Goal: Information Seeking & Learning: Learn about a topic

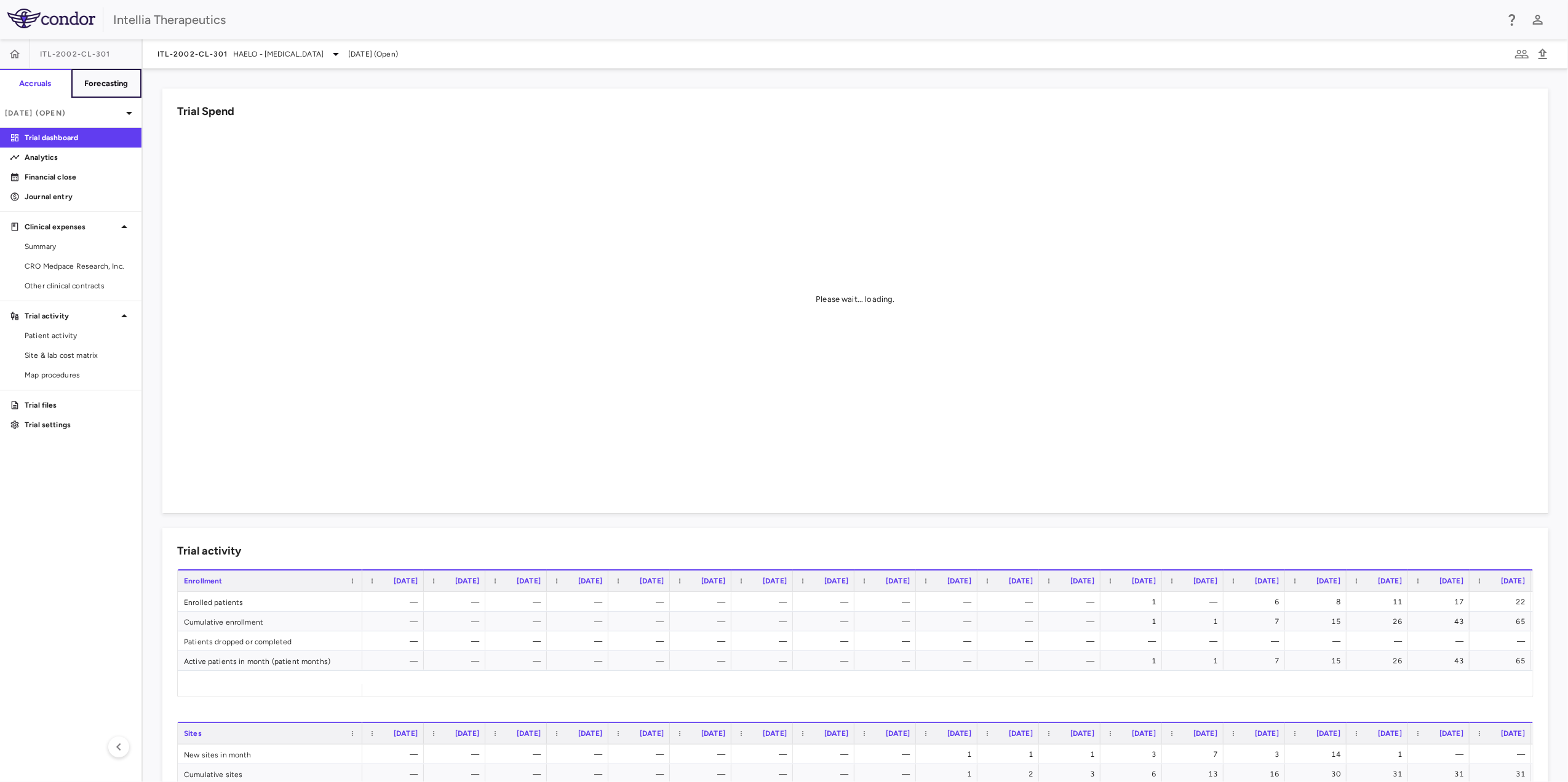
click at [124, 81] on h6 "Forecasting" at bounding box center [106, 83] width 44 height 12
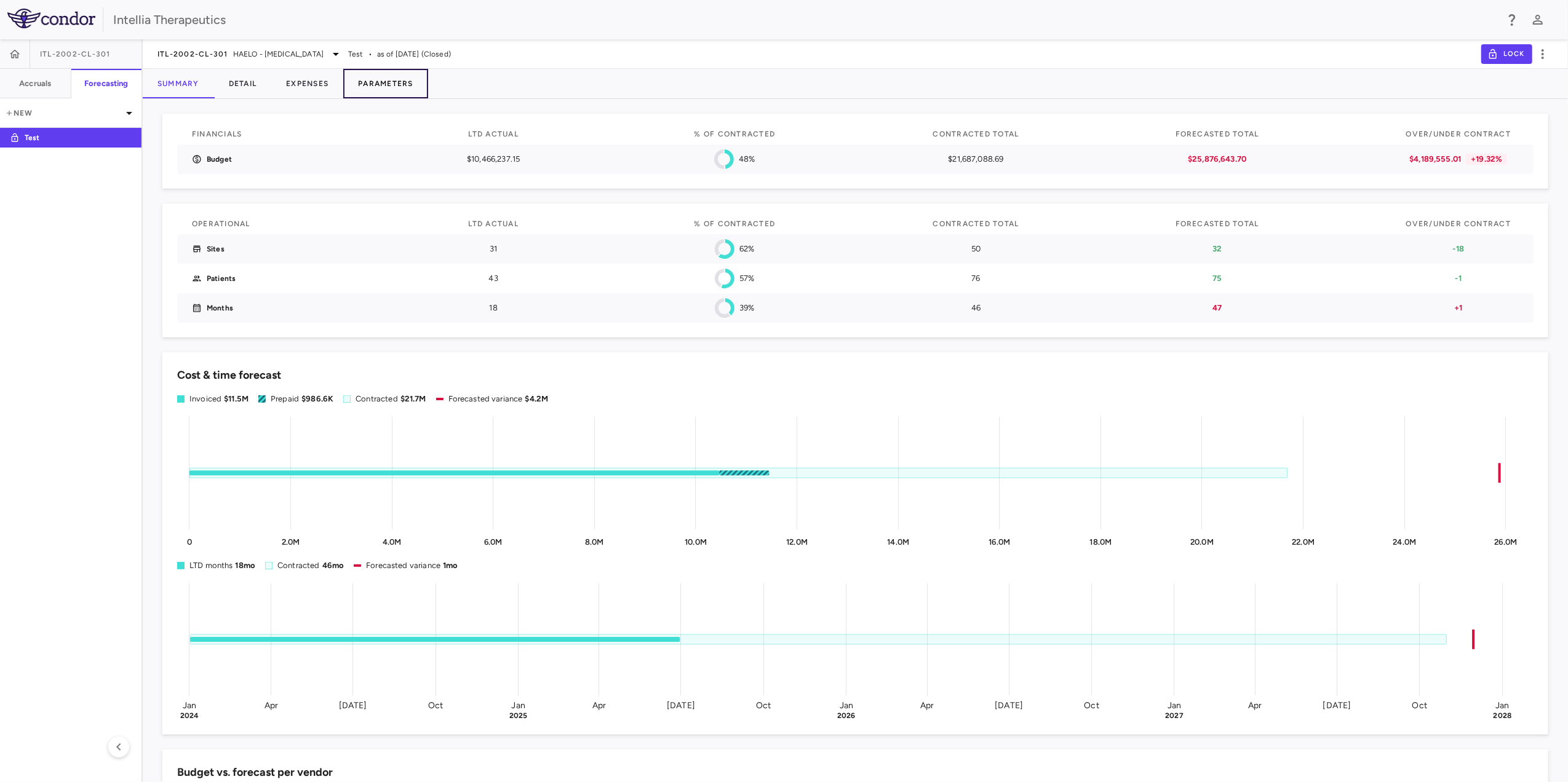
click at [384, 88] on button "Parameters" at bounding box center [386, 83] width 85 height 29
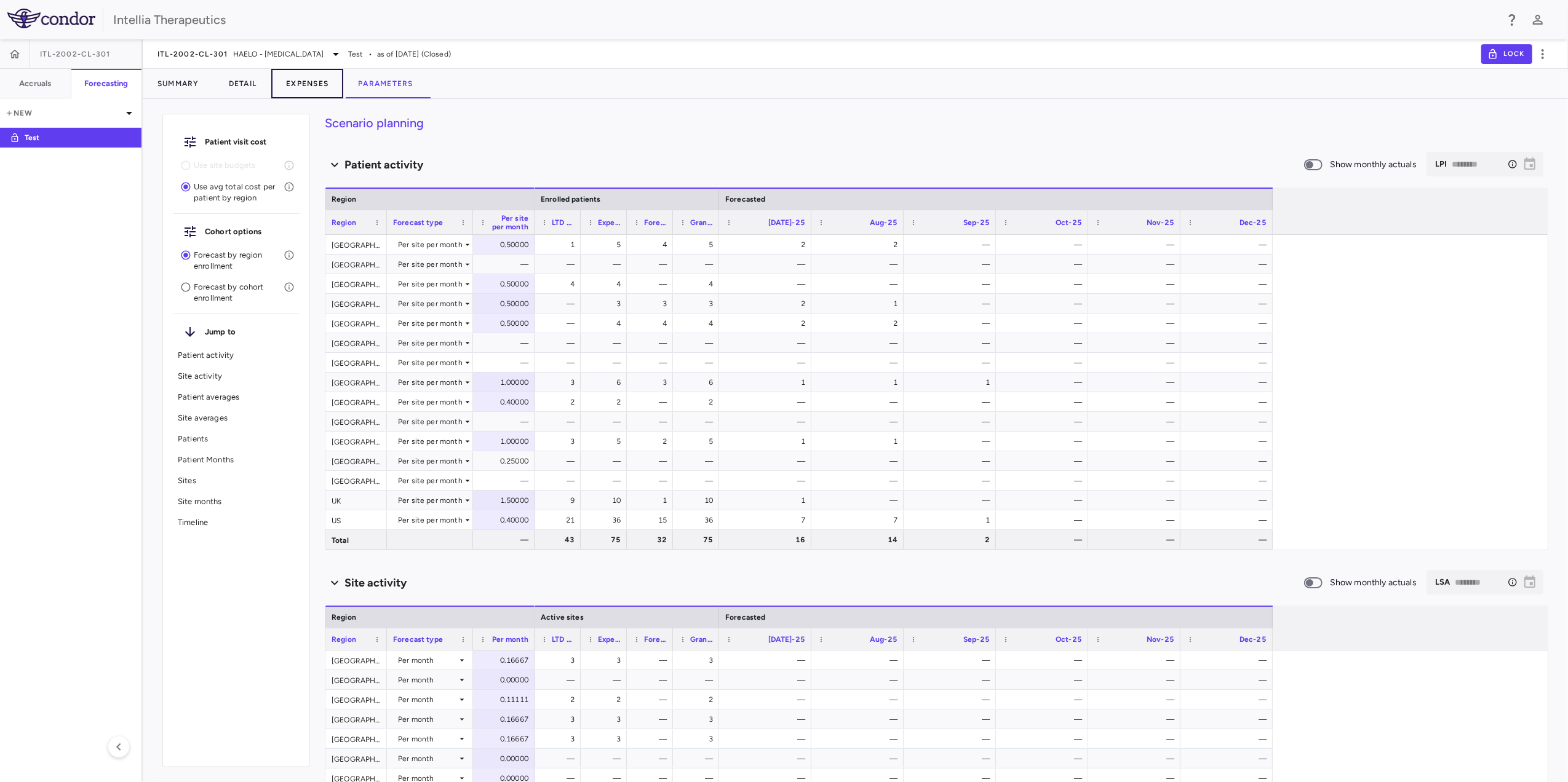
click at [319, 80] on button "Expenses" at bounding box center [307, 83] width 72 height 29
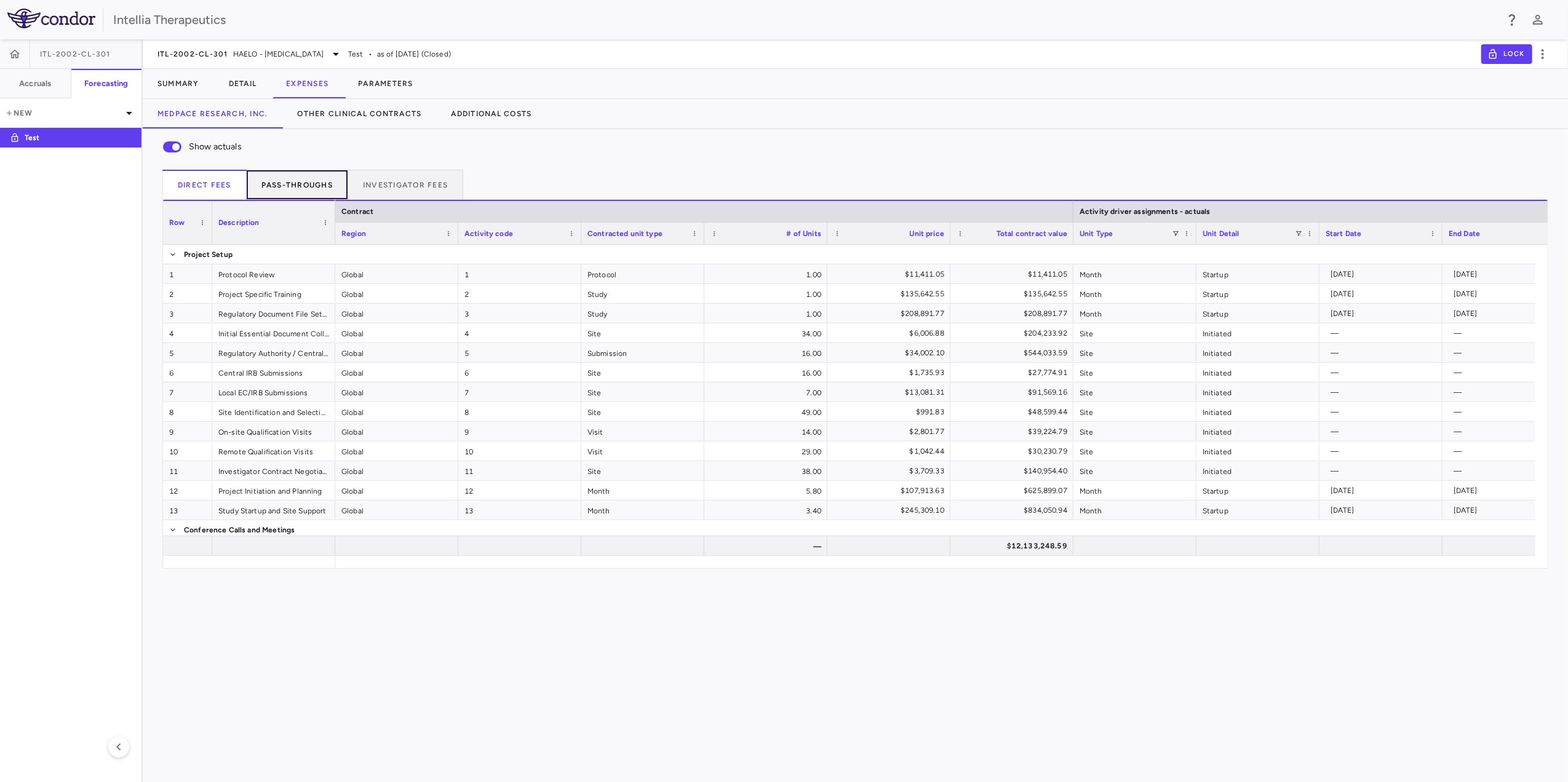
click at [316, 180] on button "Pass-throughs" at bounding box center [297, 184] width 102 height 29
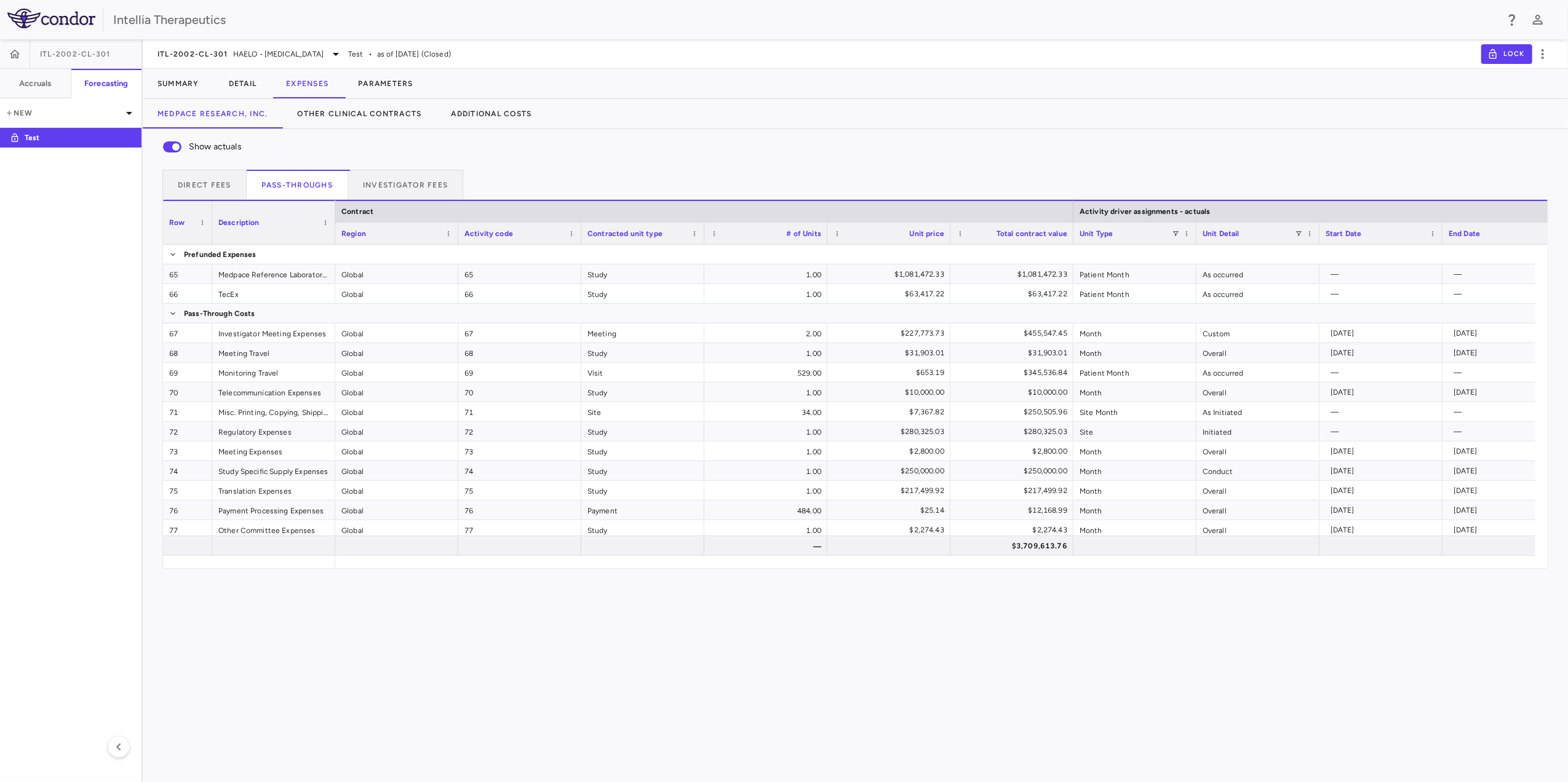
click at [421, 157] on div "Show actuals" at bounding box center [856, 147] width 1386 height 26
click at [419, 177] on button "Investigator Fees" at bounding box center [405, 184] width 115 height 29
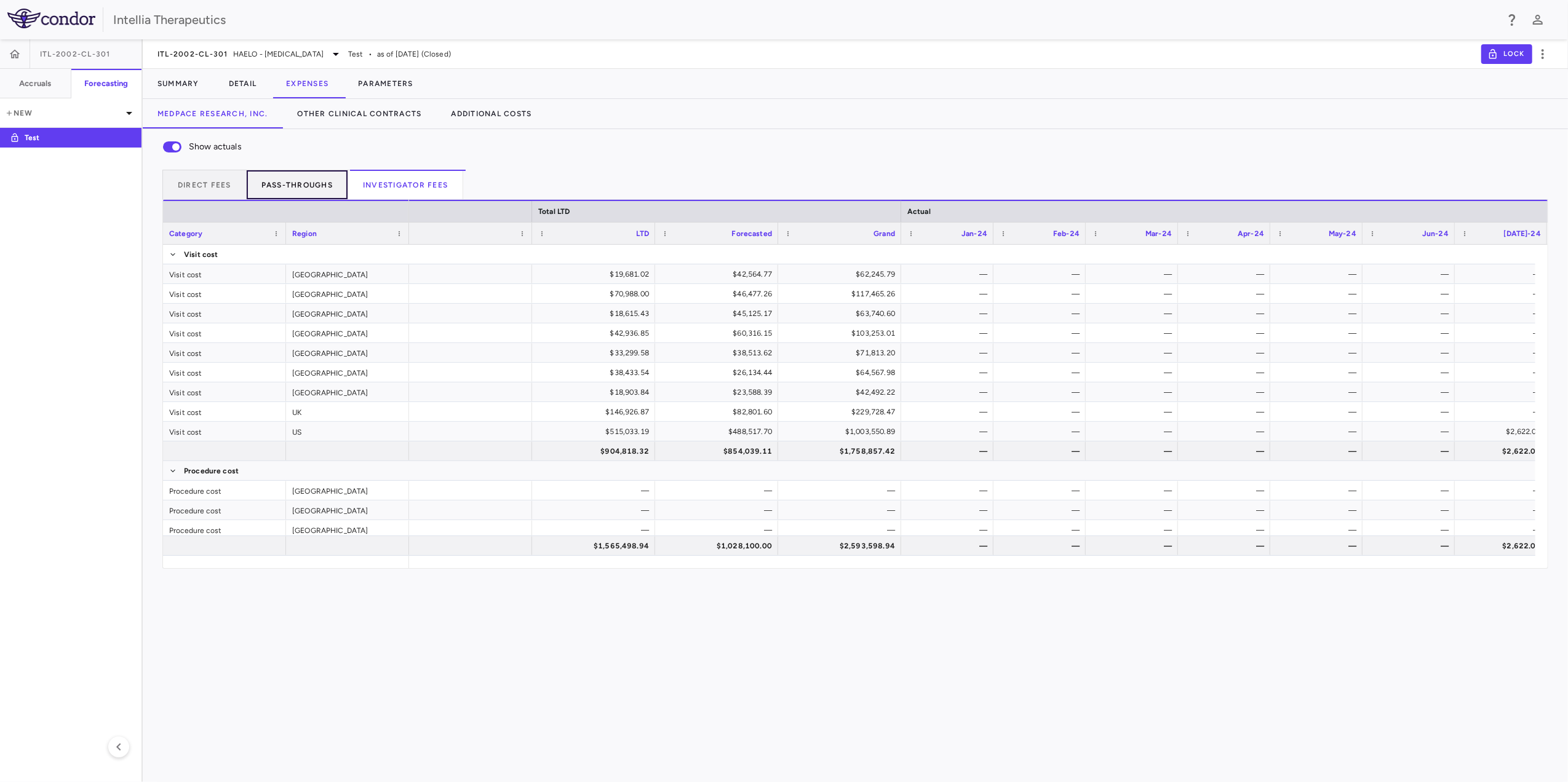
click at [292, 176] on button "Pass-throughs" at bounding box center [297, 184] width 102 height 29
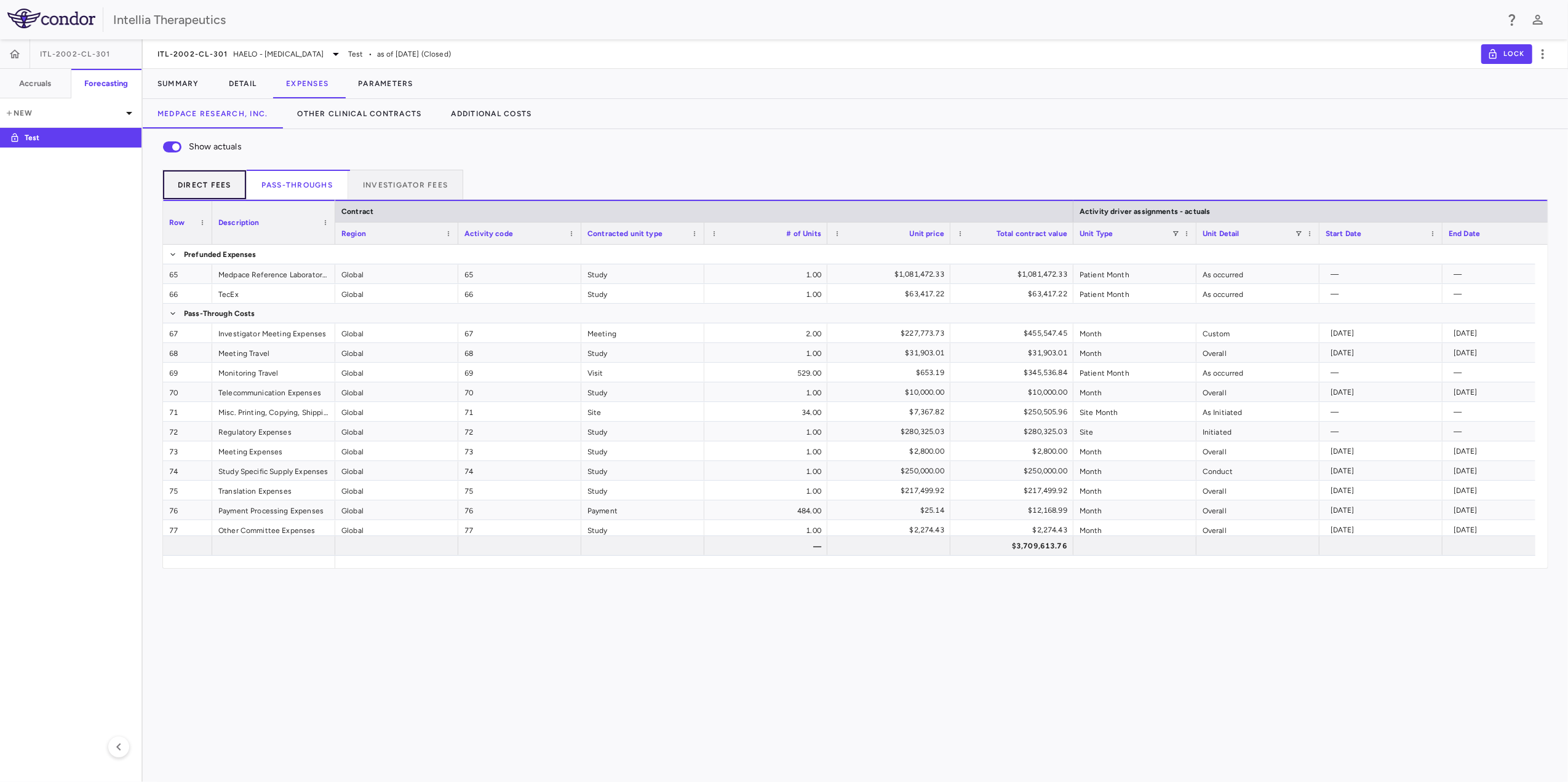
click at [183, 176] on button "Direct Fees" at bounding box center [204, 184] width 84 height 29
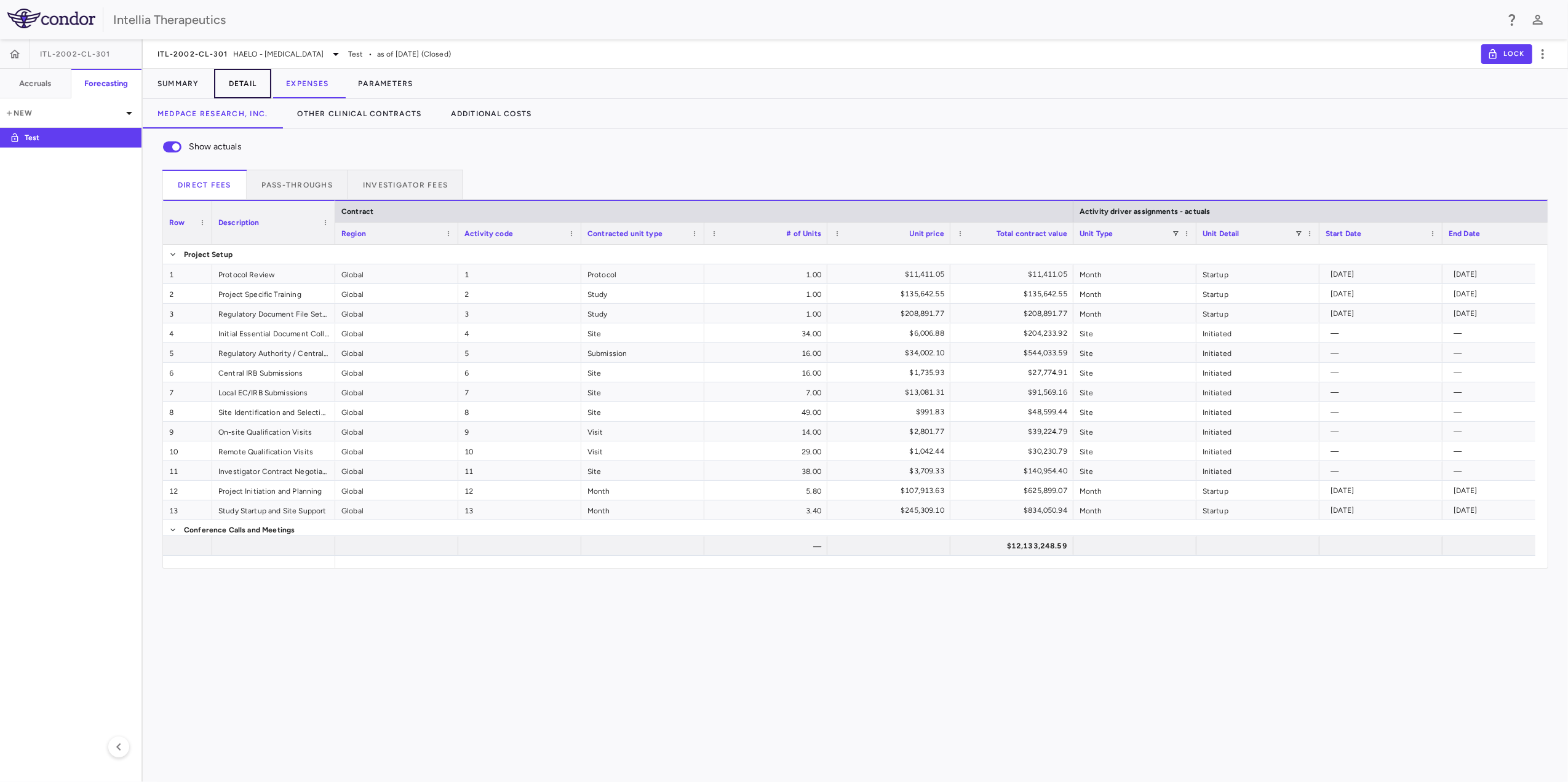
click at [239, 92] on button "Detail" at bounding box center [242, 83] width 58 height 29
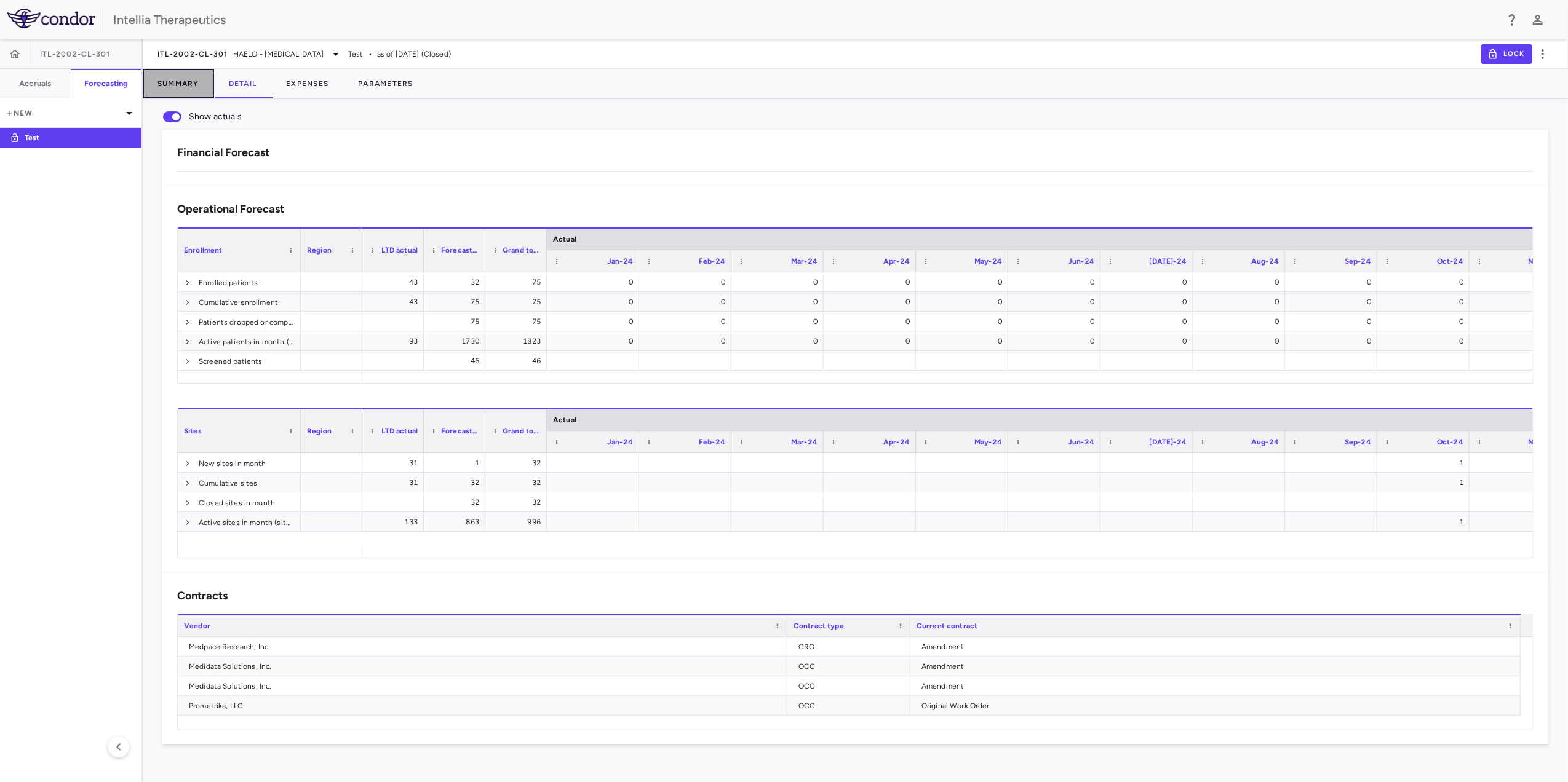
click at [187, 86] on button "Summary" at bounding box center [178, 83] width 72 height 29
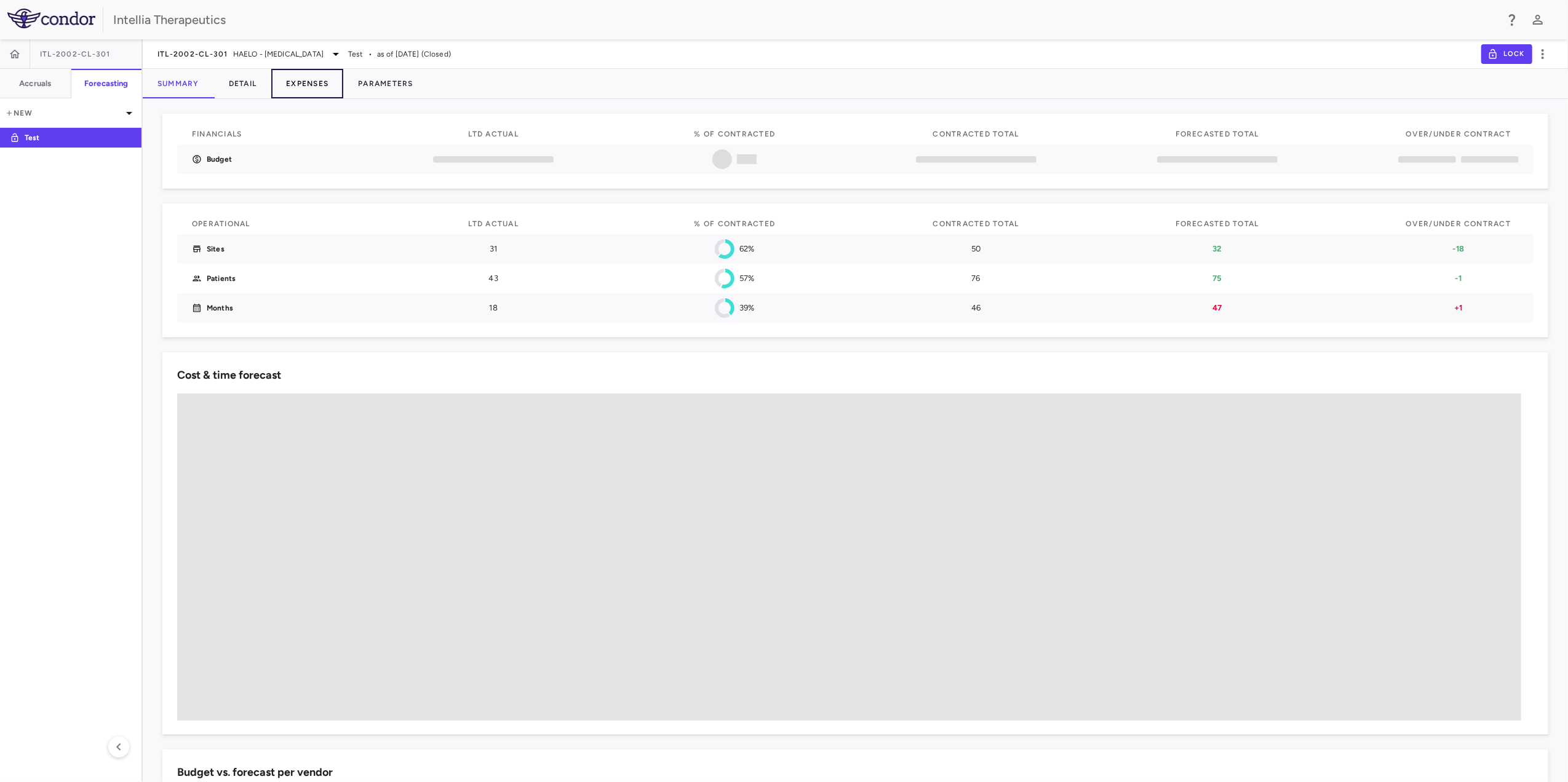
click at [326, 86] on button "Expenses" at bounding box center [307, 83] width 72 height 29
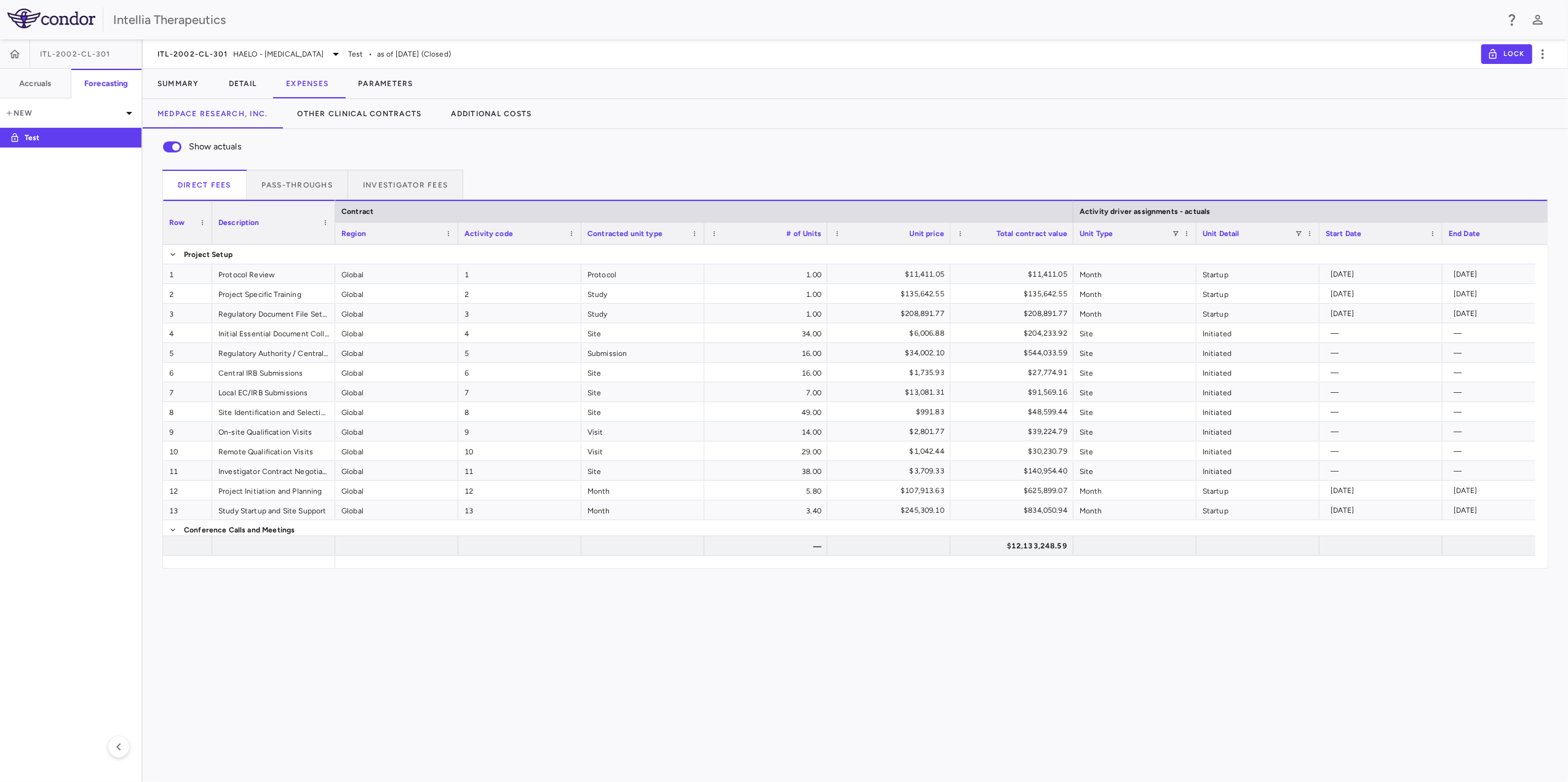
drag, startPoint x: 451, startPoint y: 568, endPoint x: 625, endPoint y: 582, distance: 174.6
click at [673, 582] on div "Show actuals Direct Fees Pass-throughs Investigator Fees Service Category Drag …" at bounding box center [855, 456] width 1426 height 653
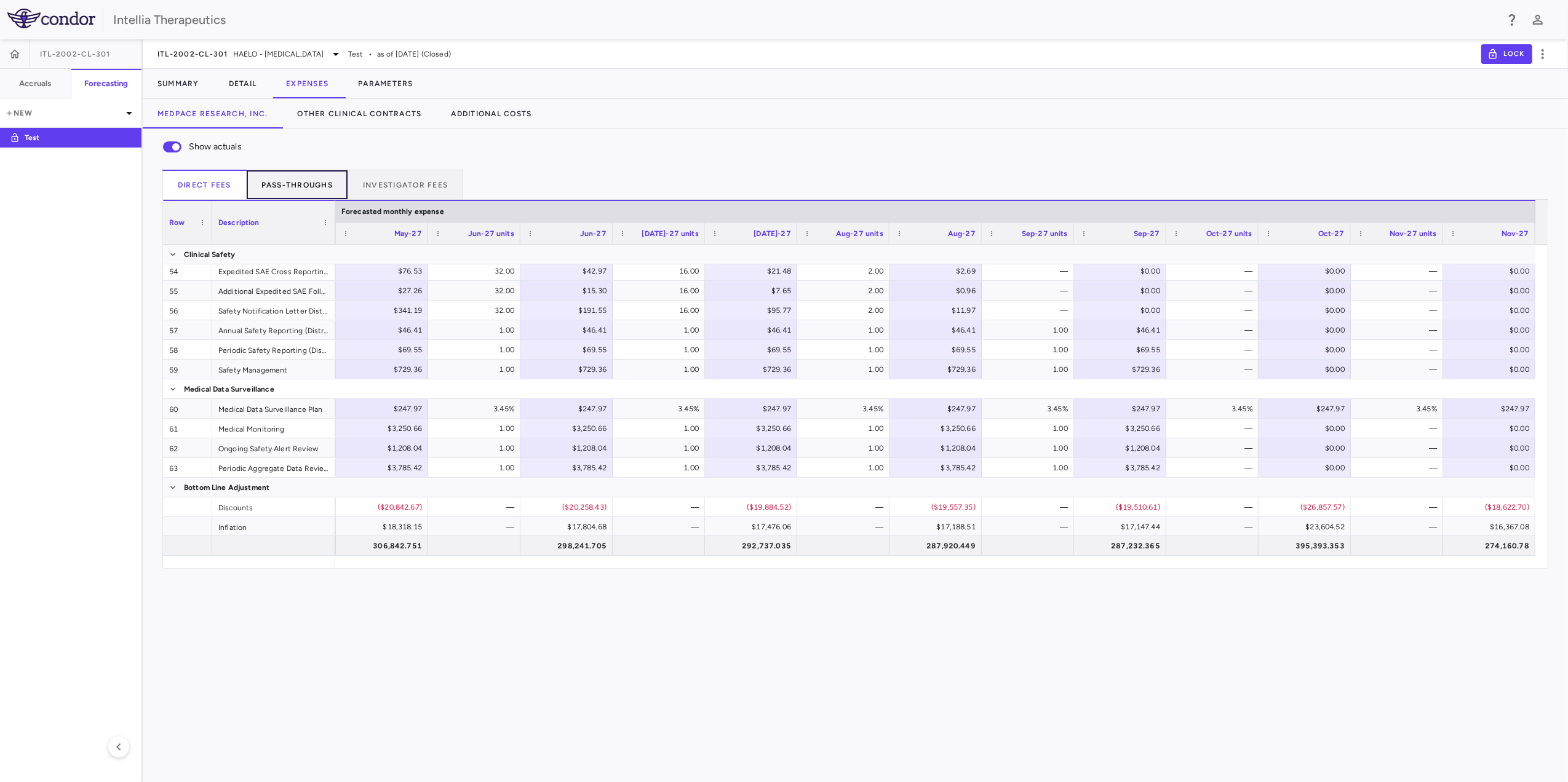
click at [286, 185] on button "Pass-throughs" at bounding box center [297, 184] width 102 height 29
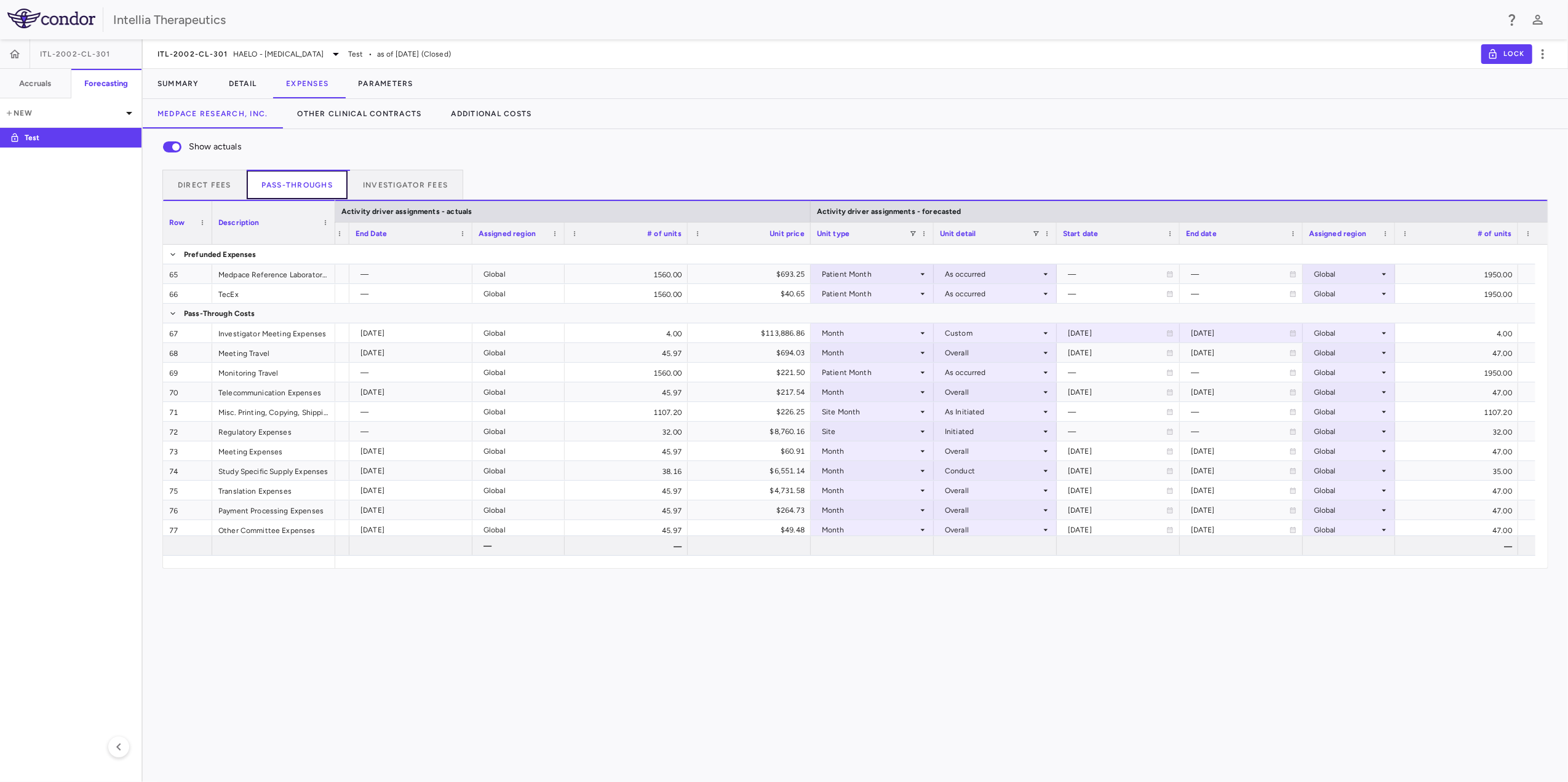
scroll to position [0, 1126]
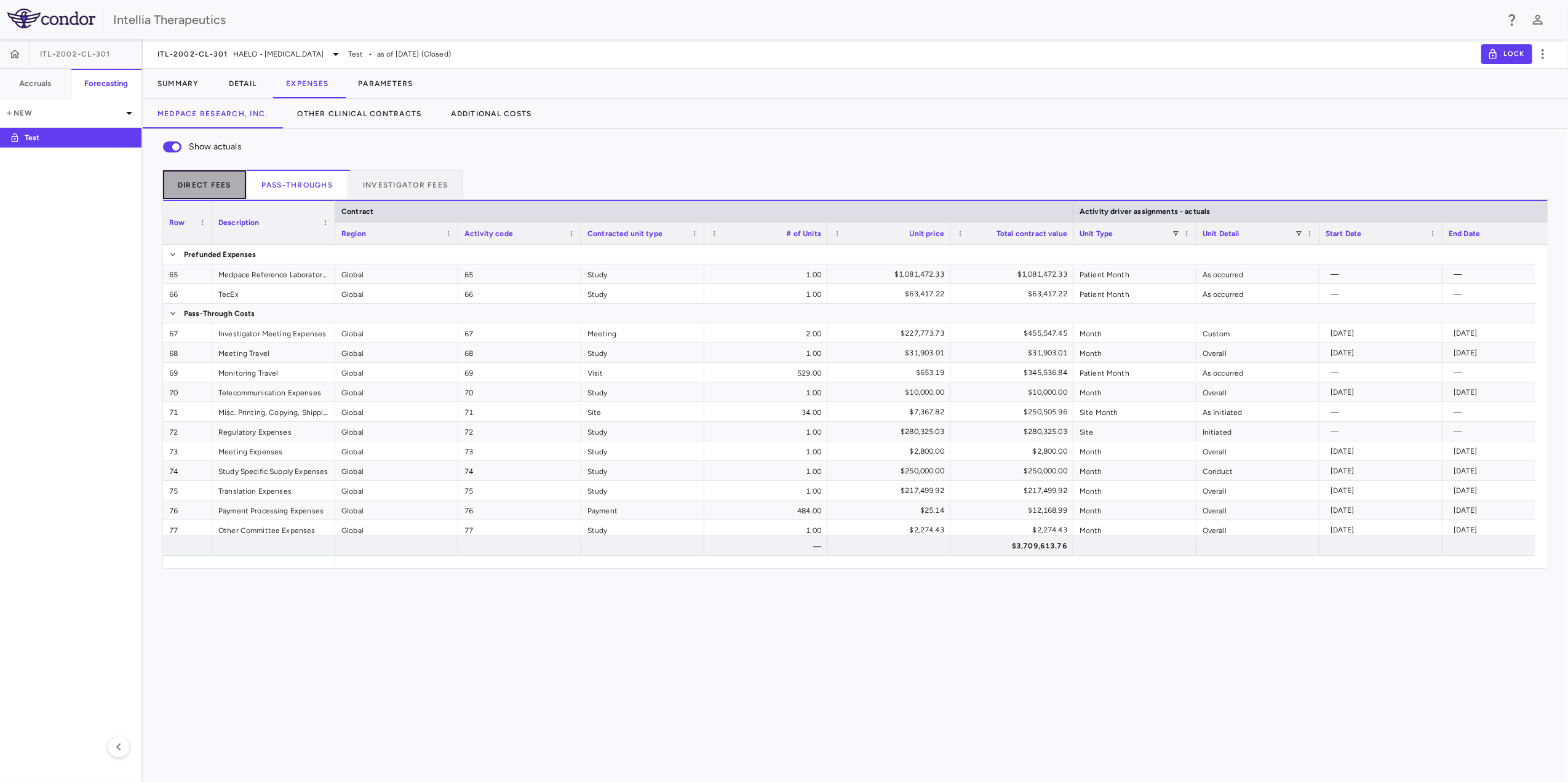
click at [221, 195] on button "Direct Fees" at bounding box center [204, 184] width 84 height 29
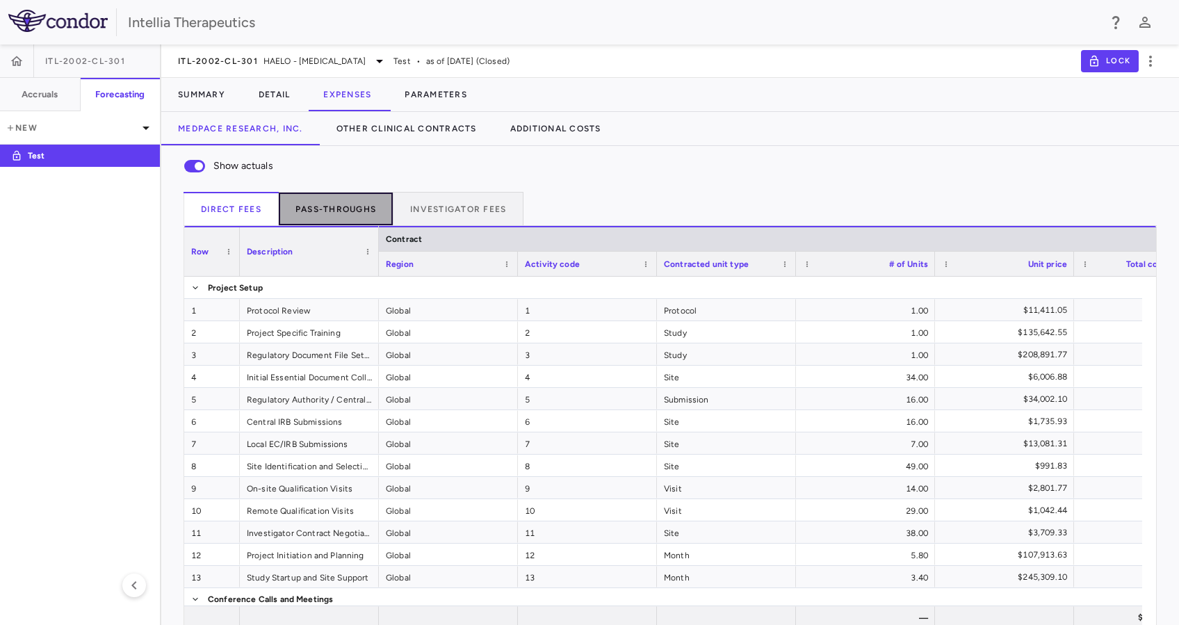
click at [369, 198] on button "Pass-throughs" at bounding box center [336, 208] width 115 height 33
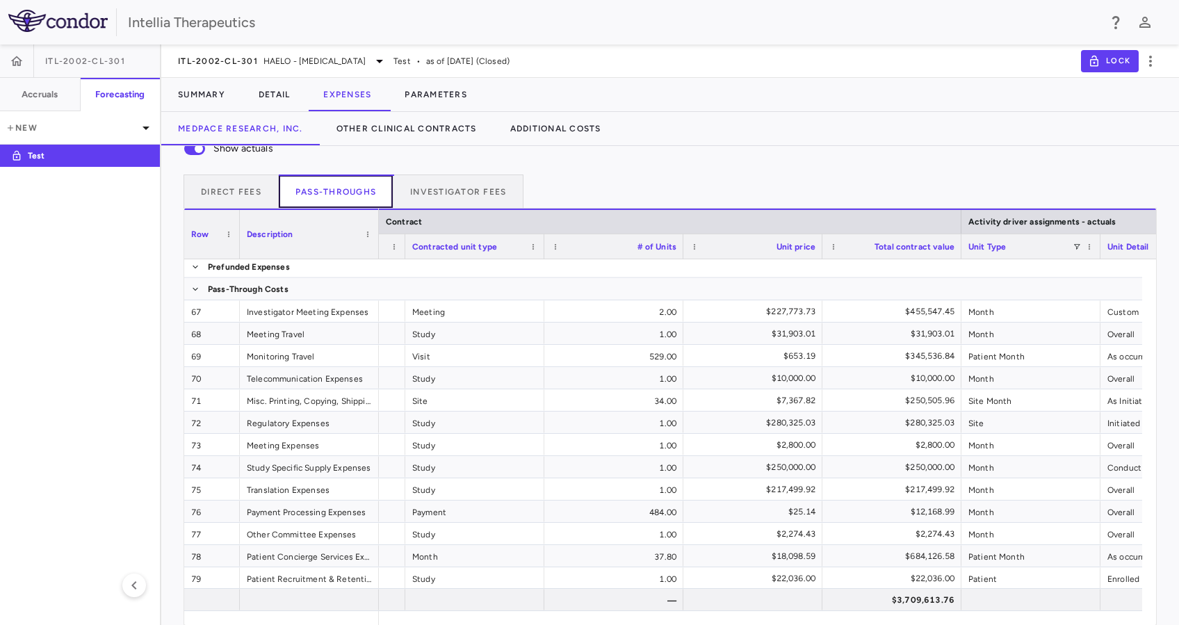
scroll to position [0, 457]
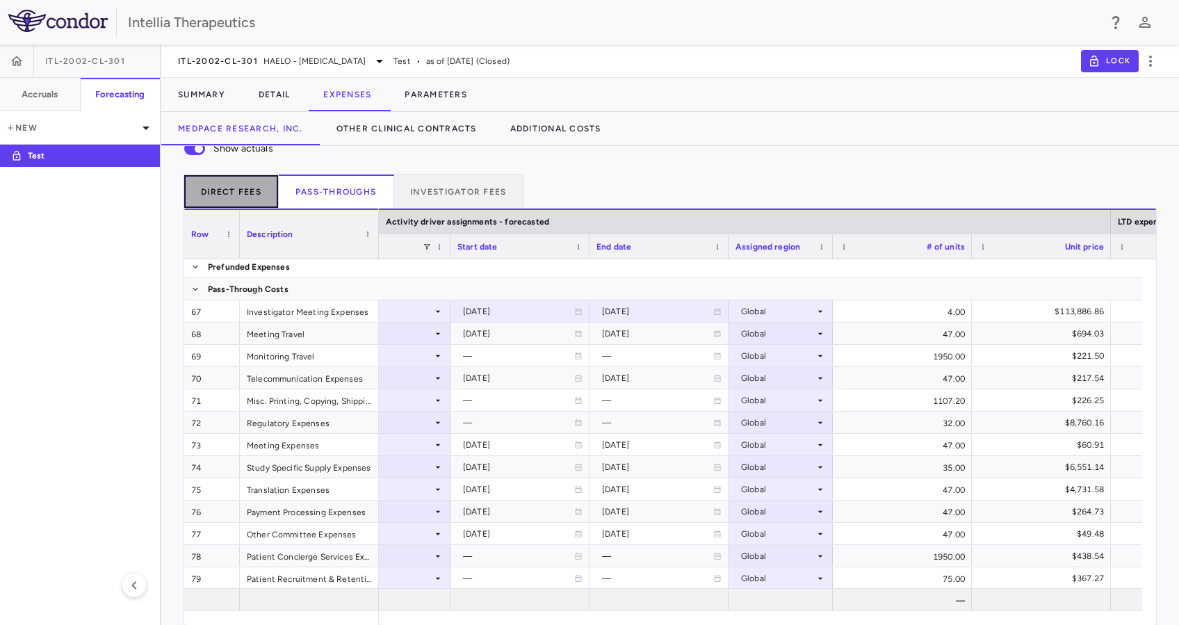
click at [222, 187] on button "Direct Fees" at bounding box center [231, 190] width 95 height 33
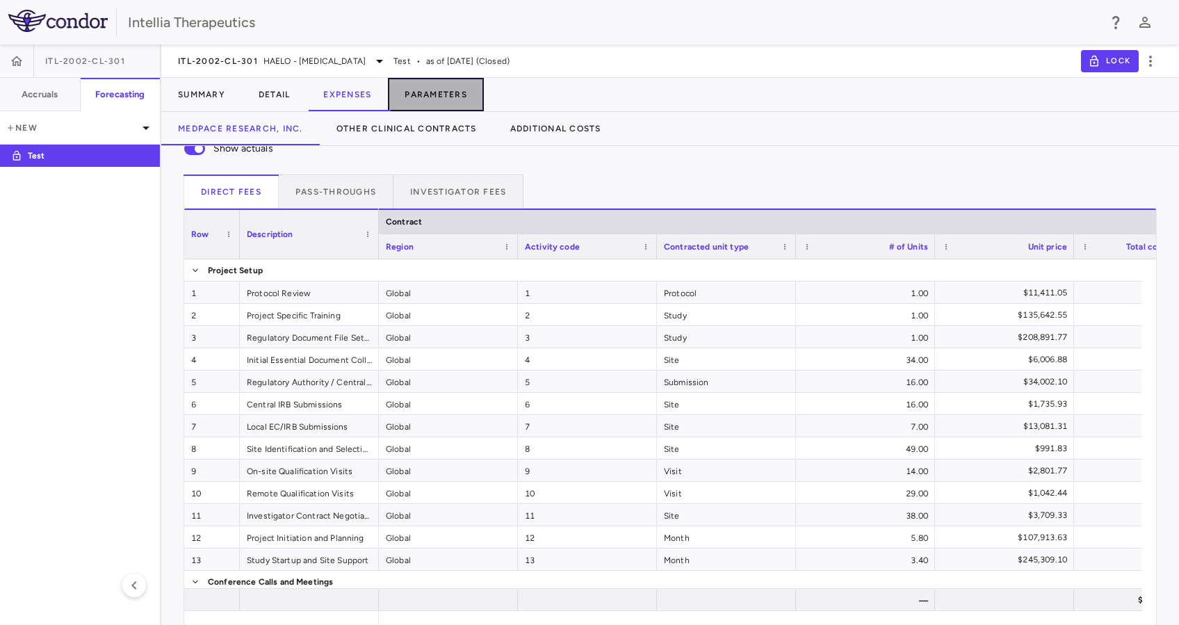
click at [456, 88] on button "Parameters" at bounding box center [436, 94] width 96 height 33
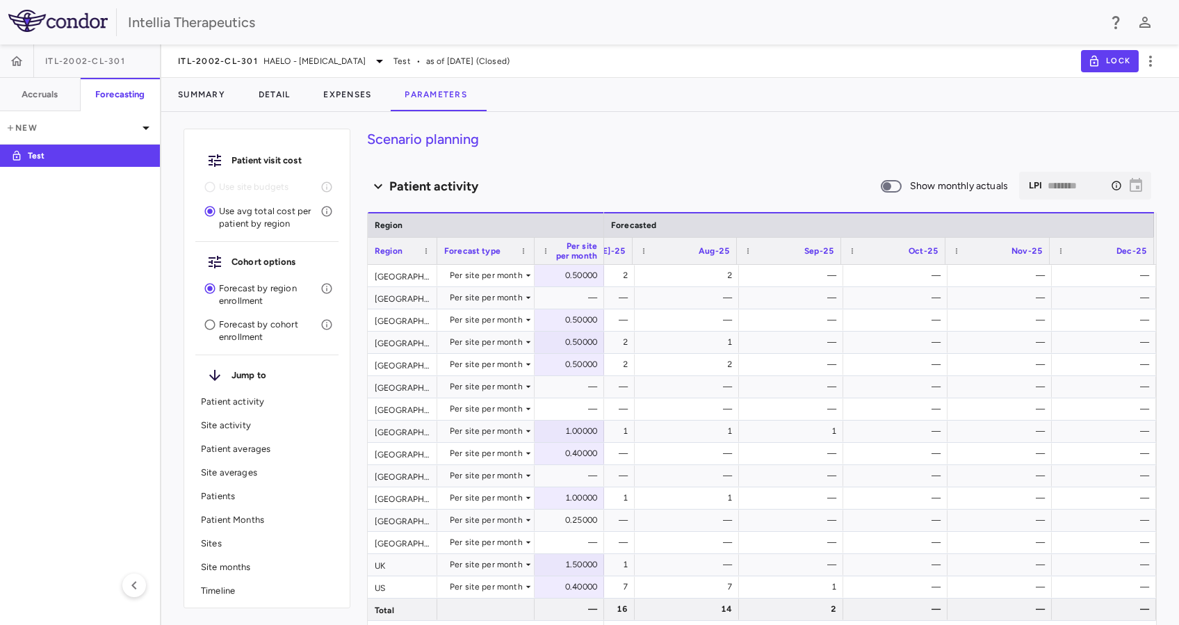
click at [1111, 185] on div "​ LPI ******** ​" at bounding box center [1085, 186] width 132 height 28
click at [1111, 185] on icon "Select the month to which you want to forecast patients. This does not affect t…" at bounding box center [1116, 185] width 11 height 11
click at [1123, 184] on div "​ LPI ******** ​" at bounding box center [1085, 186] width 132 height 28
click at [1112, 188] on icon "Select the month to which you want to forecast patients. This does not affect t…" at bounding box center [1116, 185] width 9 height 9
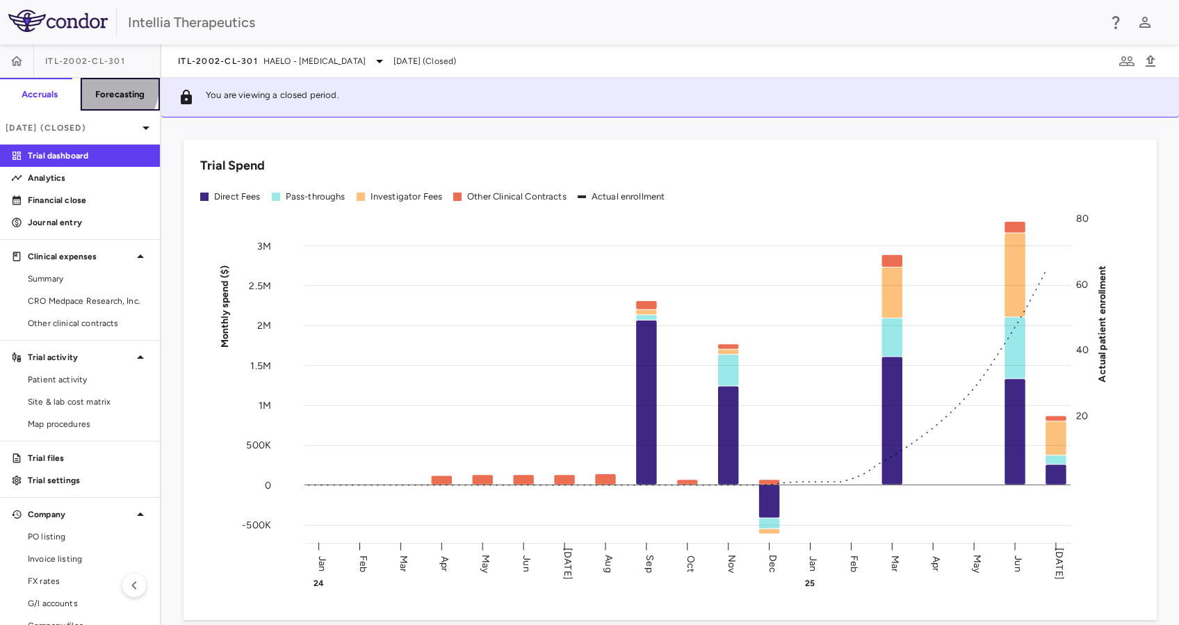
click at [101, 88] on h6 "Forecasting" at bounding box center [120, 94] width 50 height 13
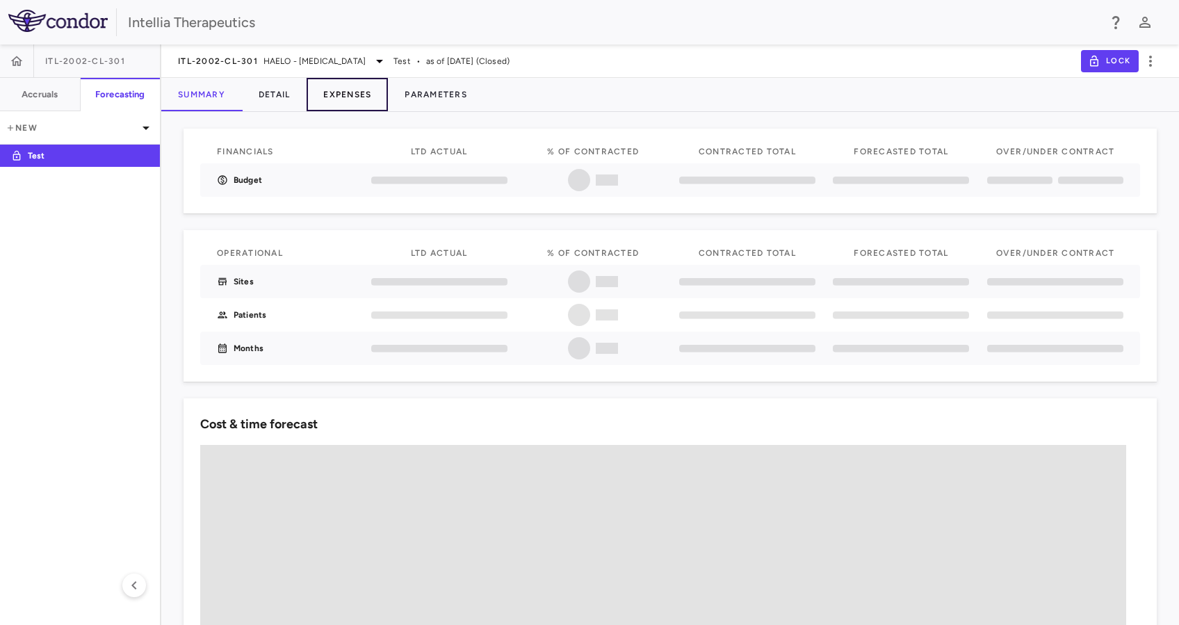
click at [373, 93] on button "Expenses" at bounding box center [347, 94] width 81 height 33
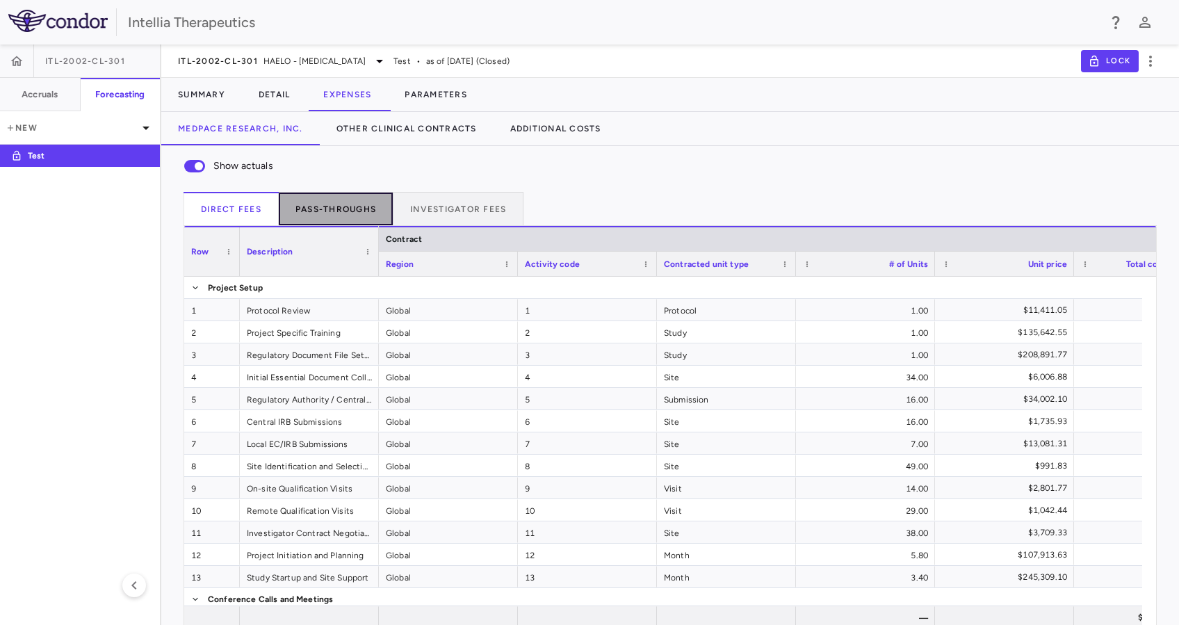
click at [334, 218] on button "Pass-throughs" at bounding box center [336, 208] width 115 height 33
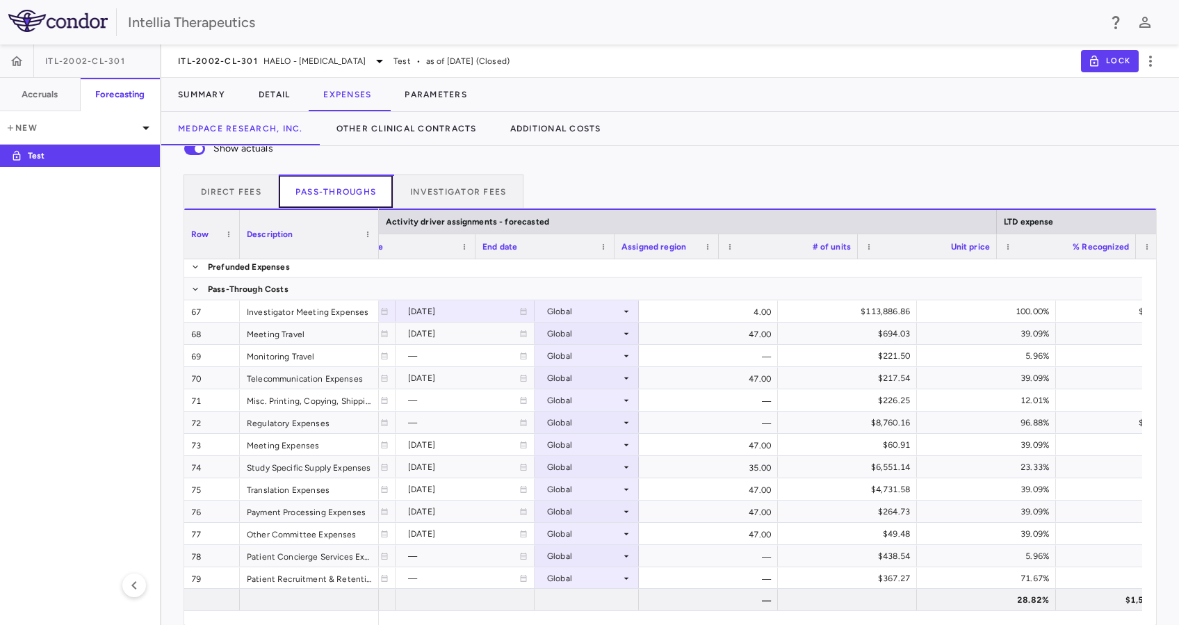
scroll to position [0, 2093]
